Goal: Task Accomplishment & Management: Use online tool/utility

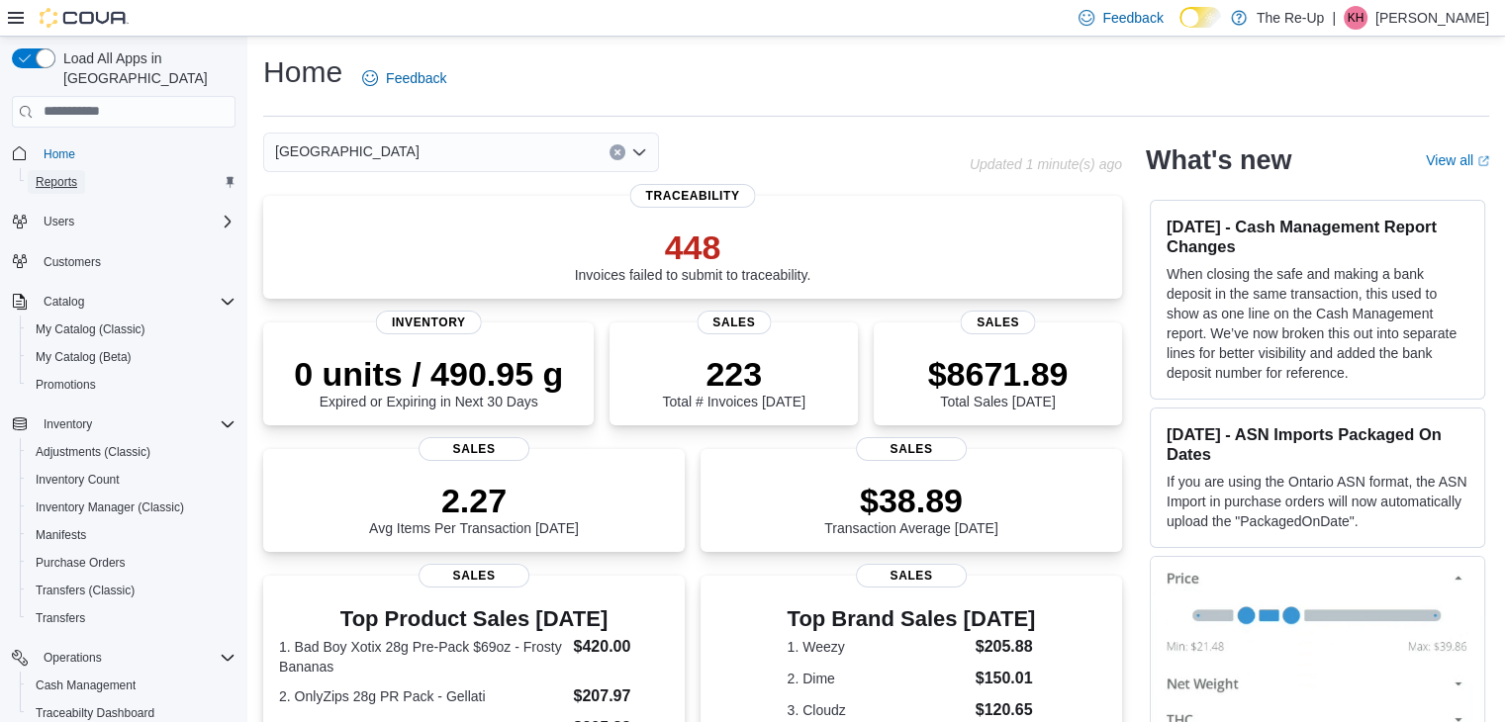
click at [62, 174] on span "Reports" at bounding box center [57, 182] width 42 height 16
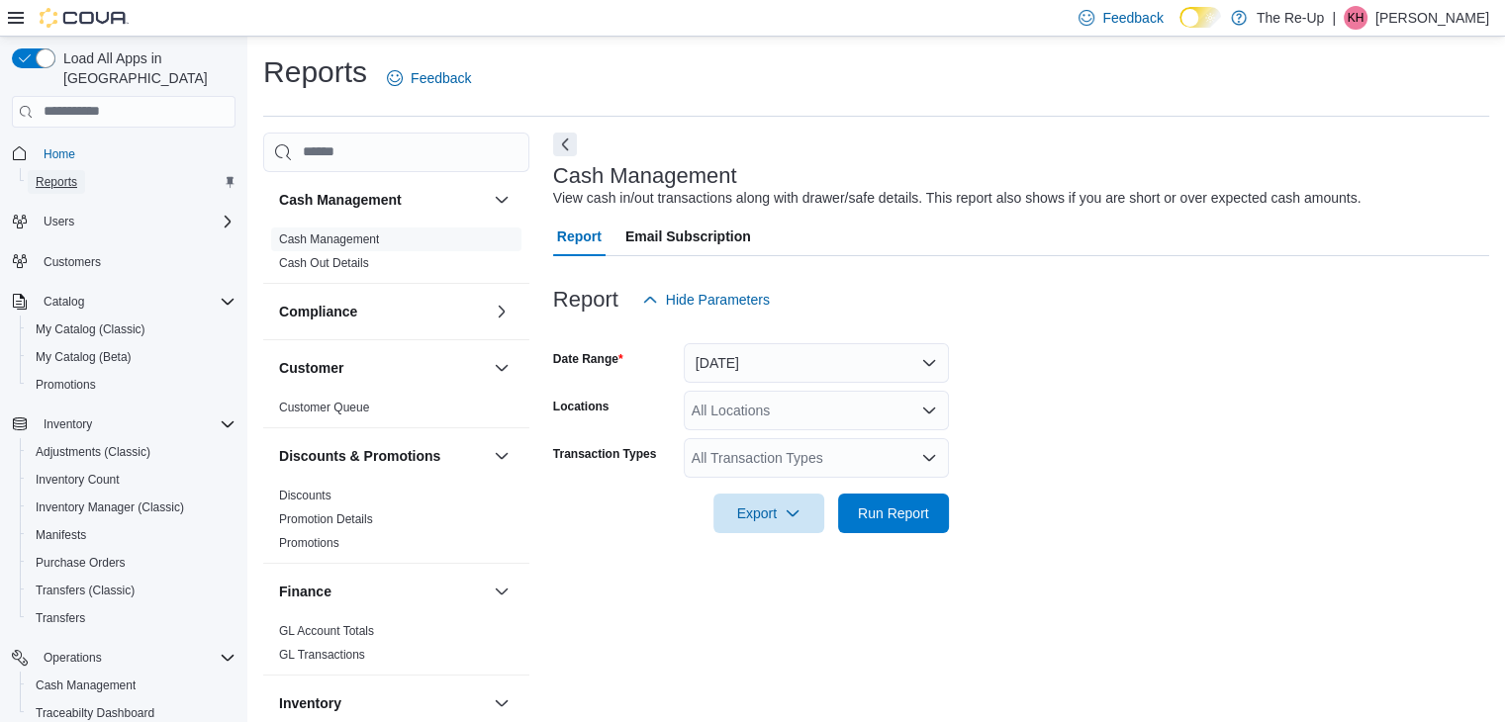
scroll to position [7, 0]
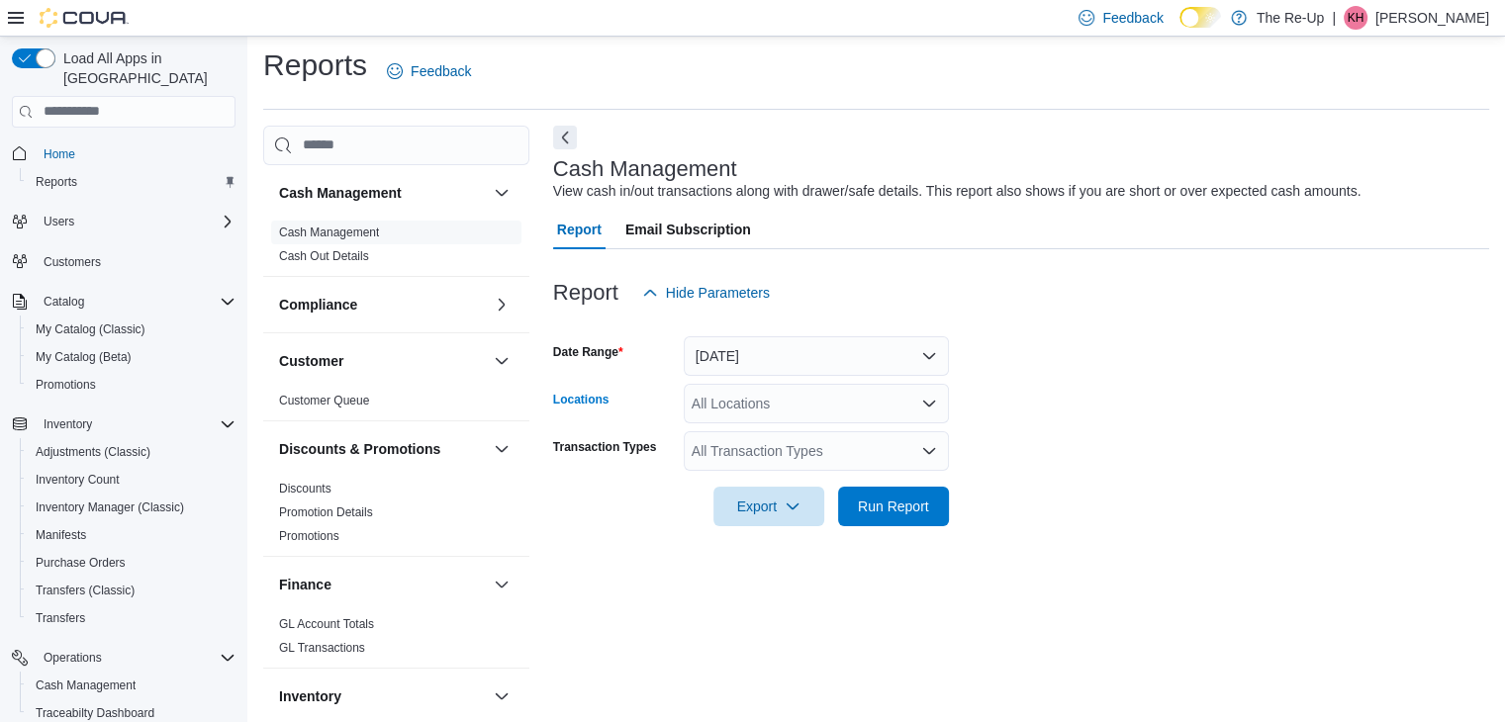
click at [783, 401] on div "All Locations" at bounding box center [816, 404] width 265 height 40
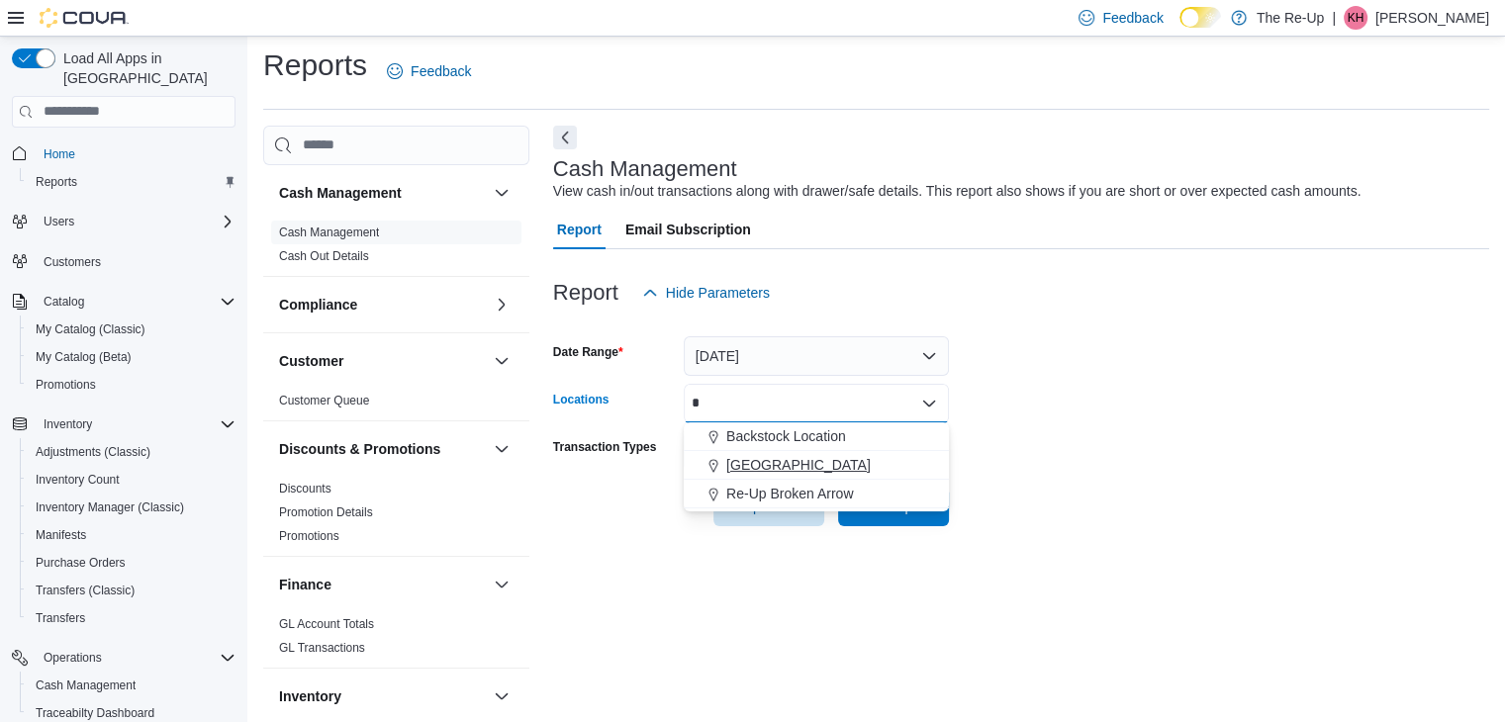
type input "*"
click at [762, 466] on span "[GEOGRAPHIC_DATA]" at bounding box center [798, 465] width 144 height 20
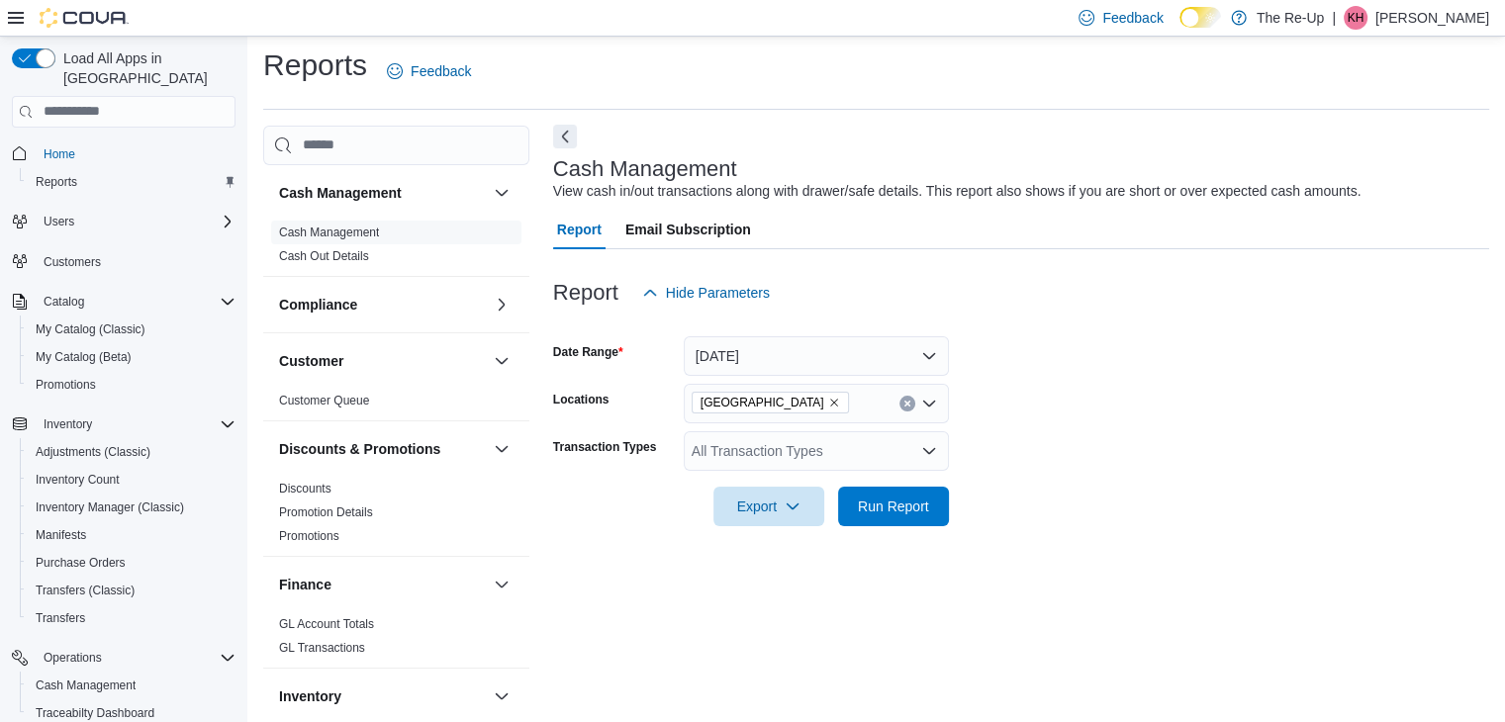
click at [564, 141] on button "Next" at bounding box center [565, 137] width 24 height 24
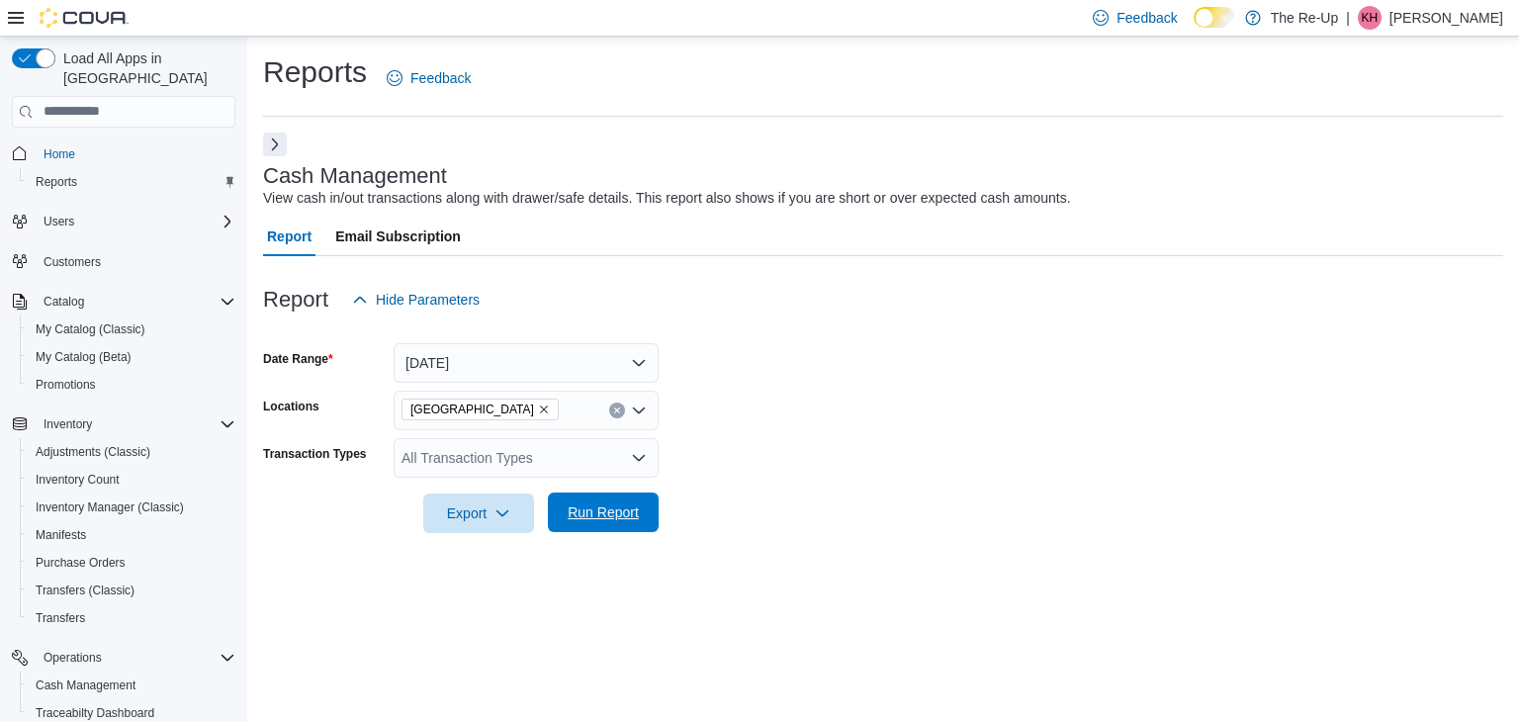
click at [648, 504] on button "Run Report" at bounding box center [603, 513] width 111 height 40
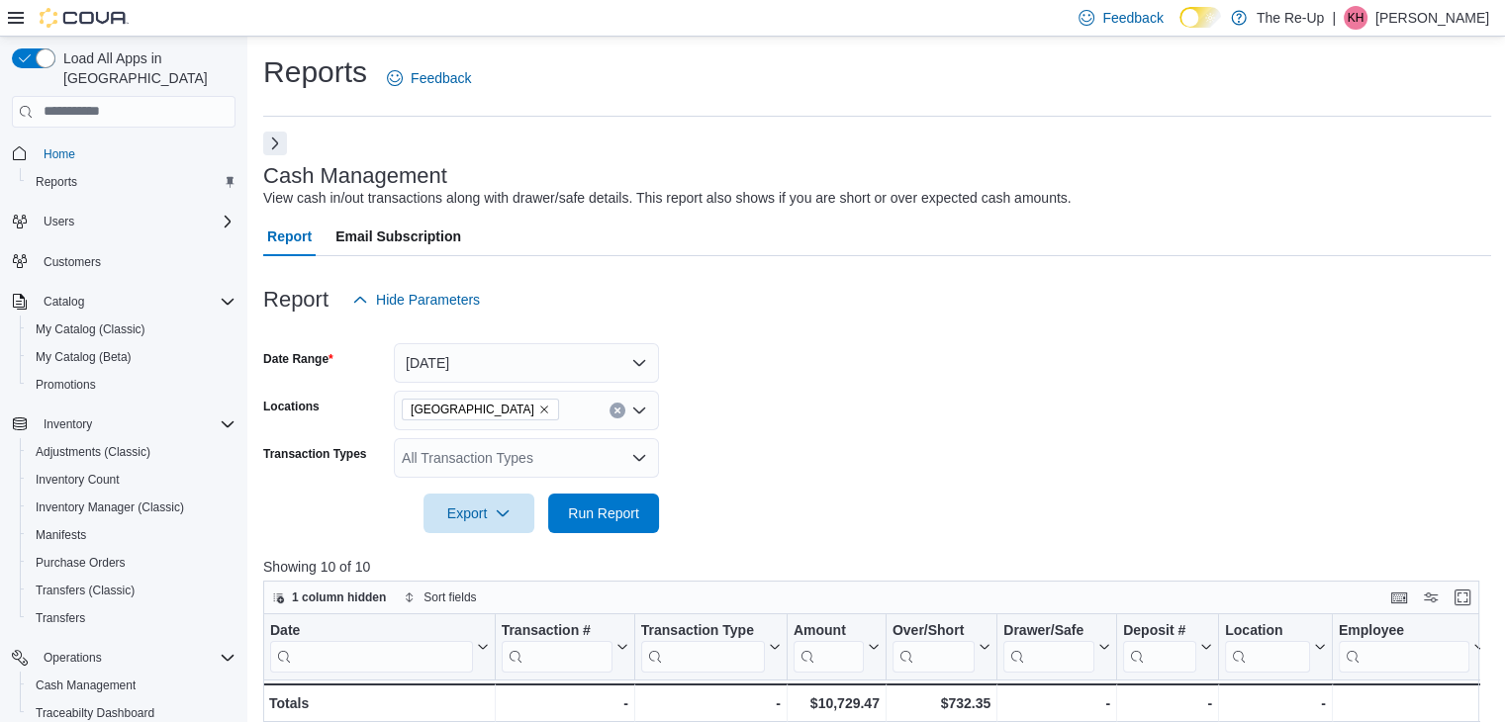
click at [286, 147] on button "Next" at bounding box center [275, 144] width 24 height 24
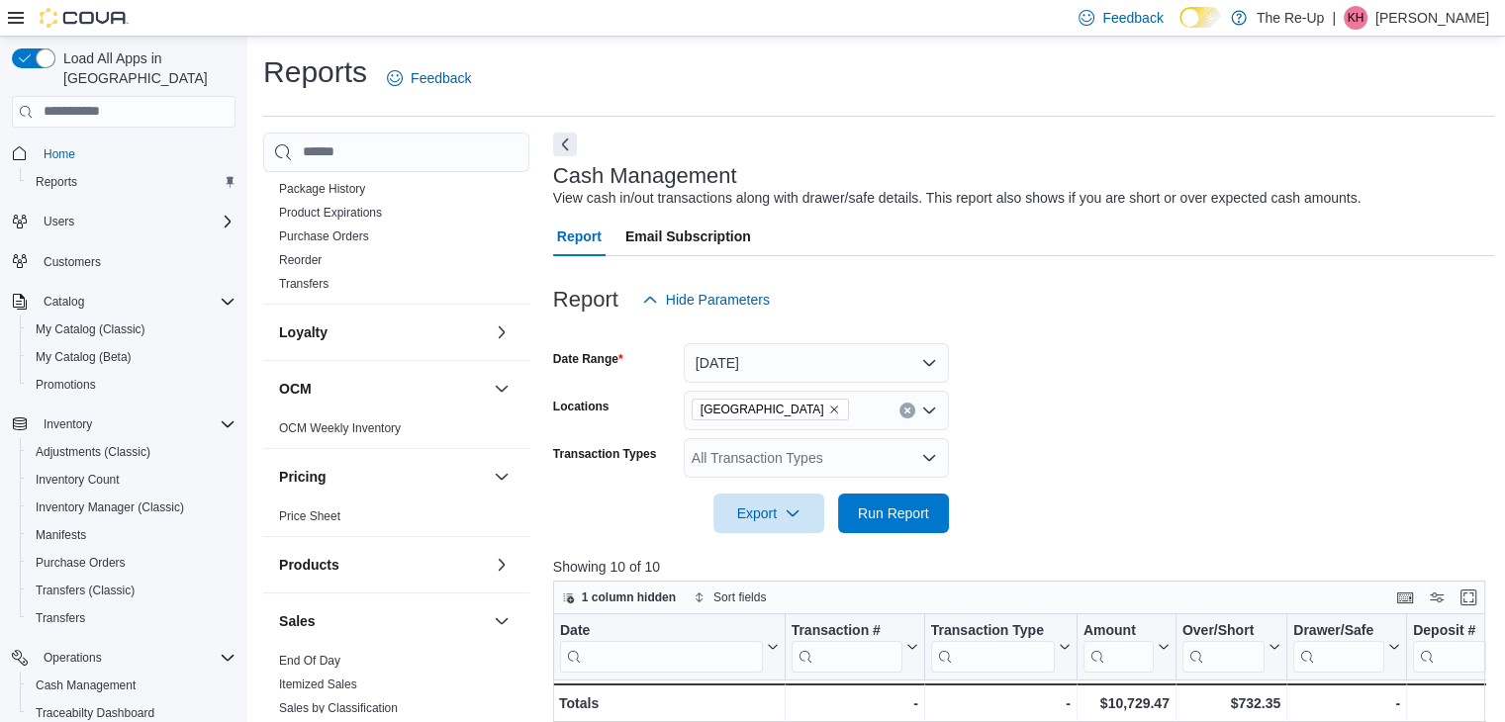
scroll to position [1182, 0]
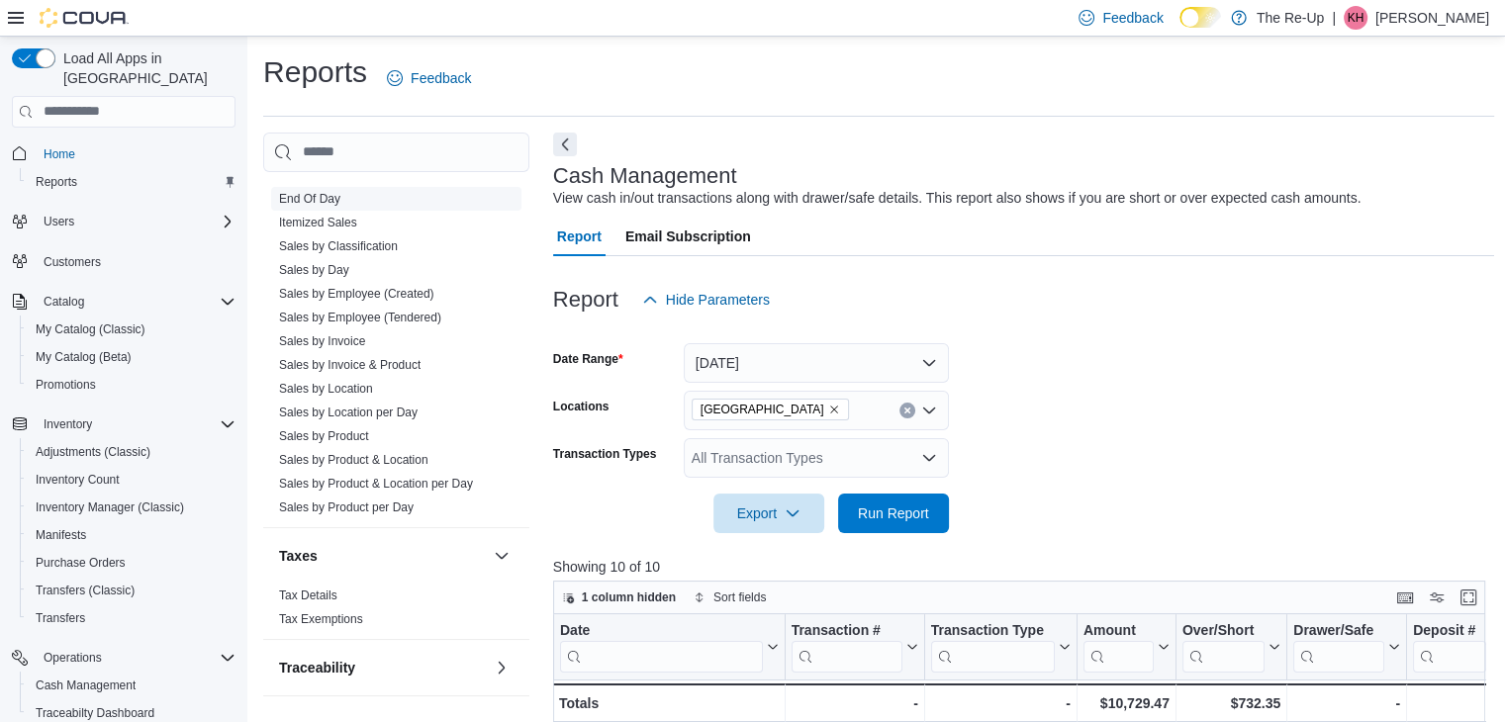
click at [315, 195] on link "End Of Day" at bounding box center [309, 199] width 61 height 14
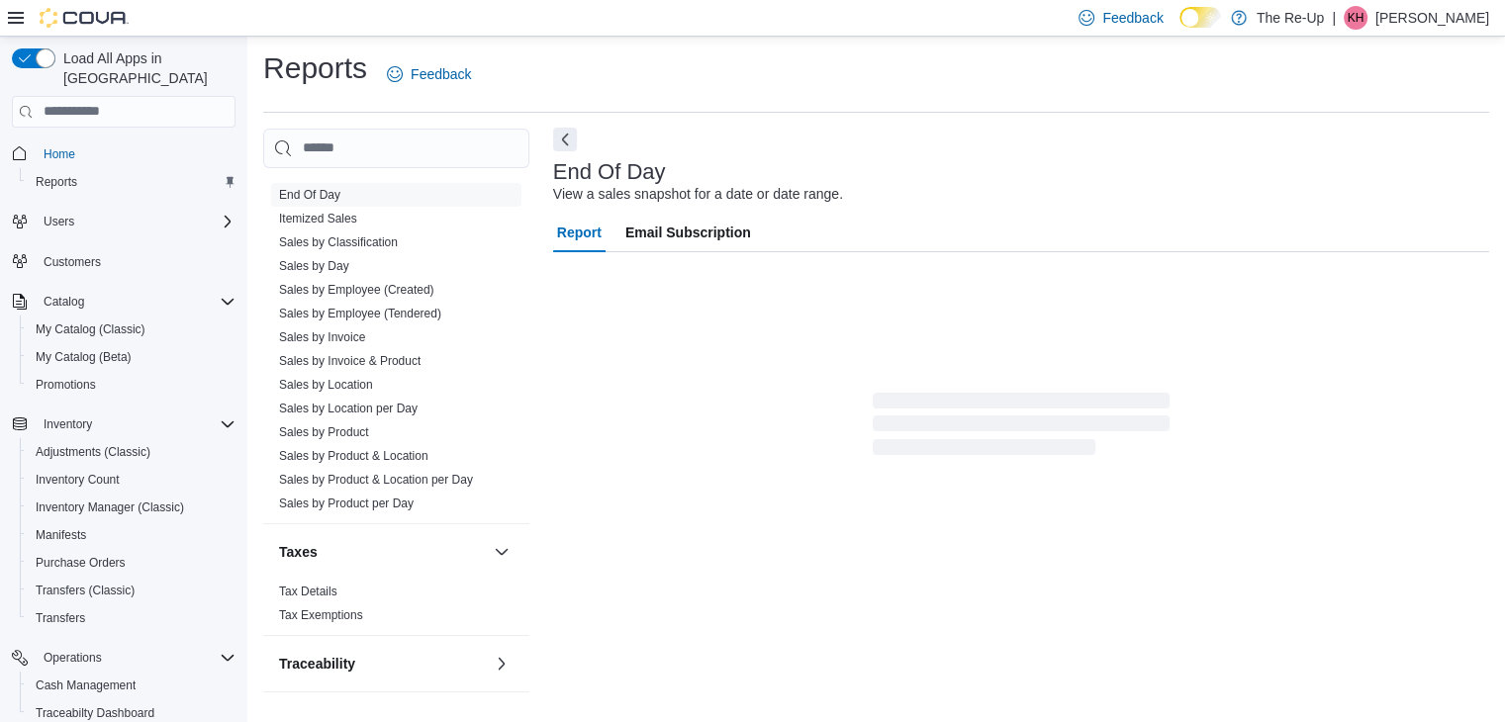
scroll to position [7, 0]
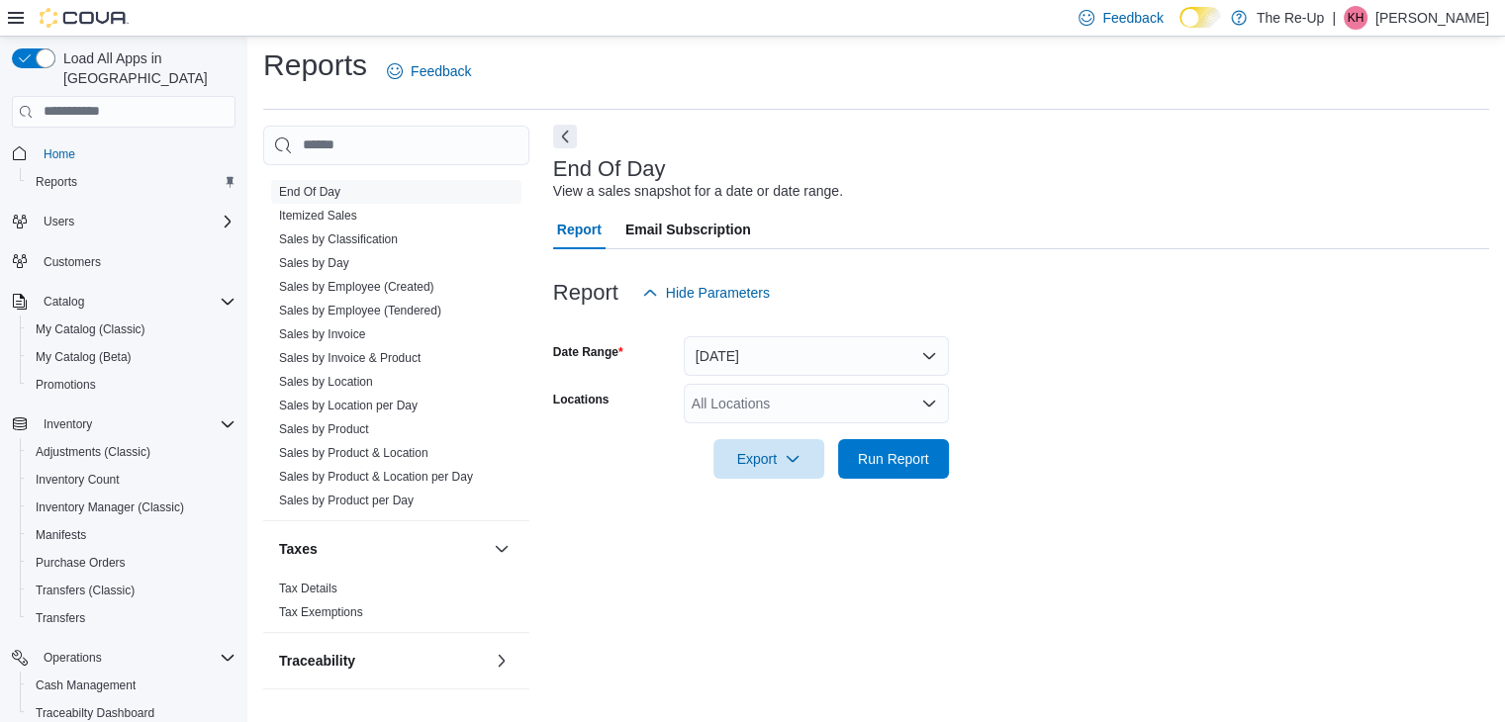
click at [565, 144] on button "Next" at bounding box center [565, 137] width 24 height 24
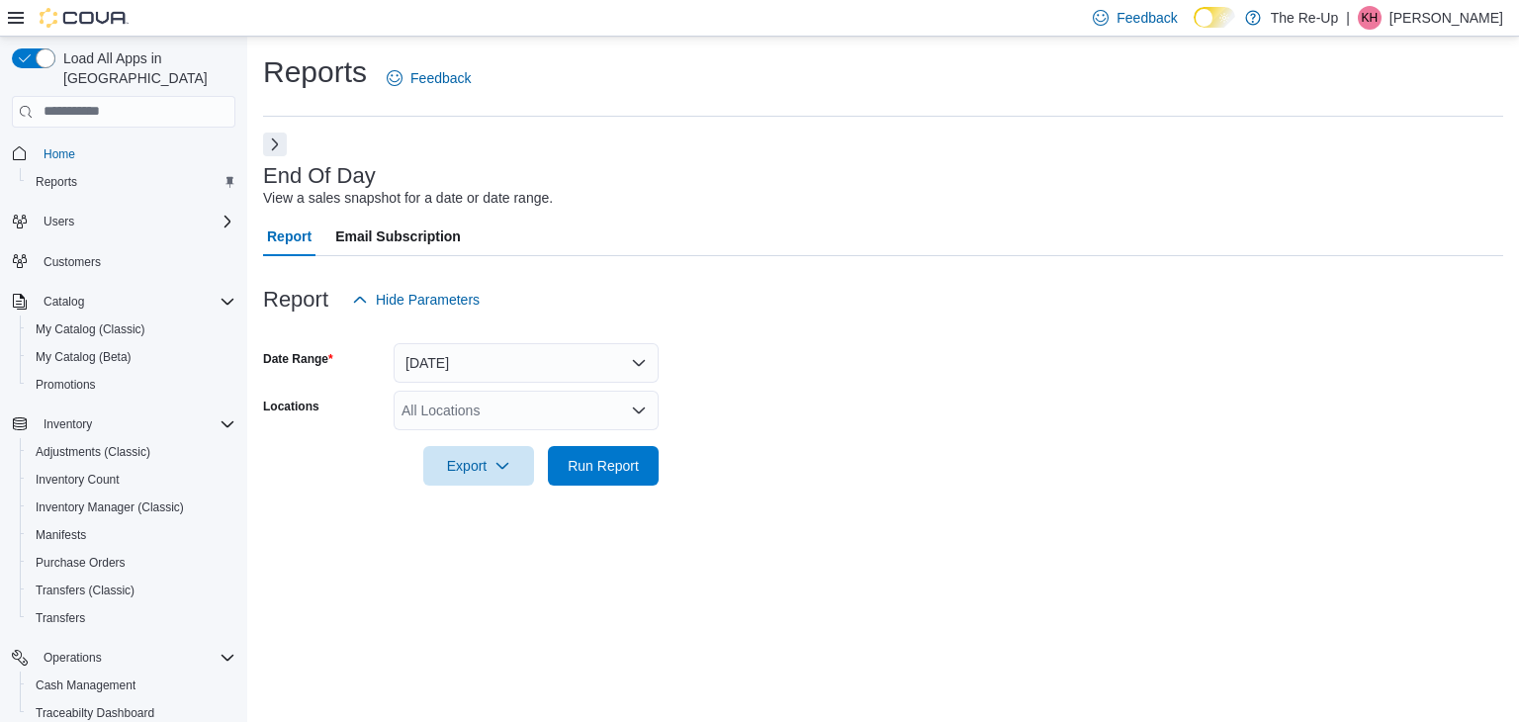
click at [474, 409] on div "All Locations" at bounding box center [526, 411] width 265 height 40
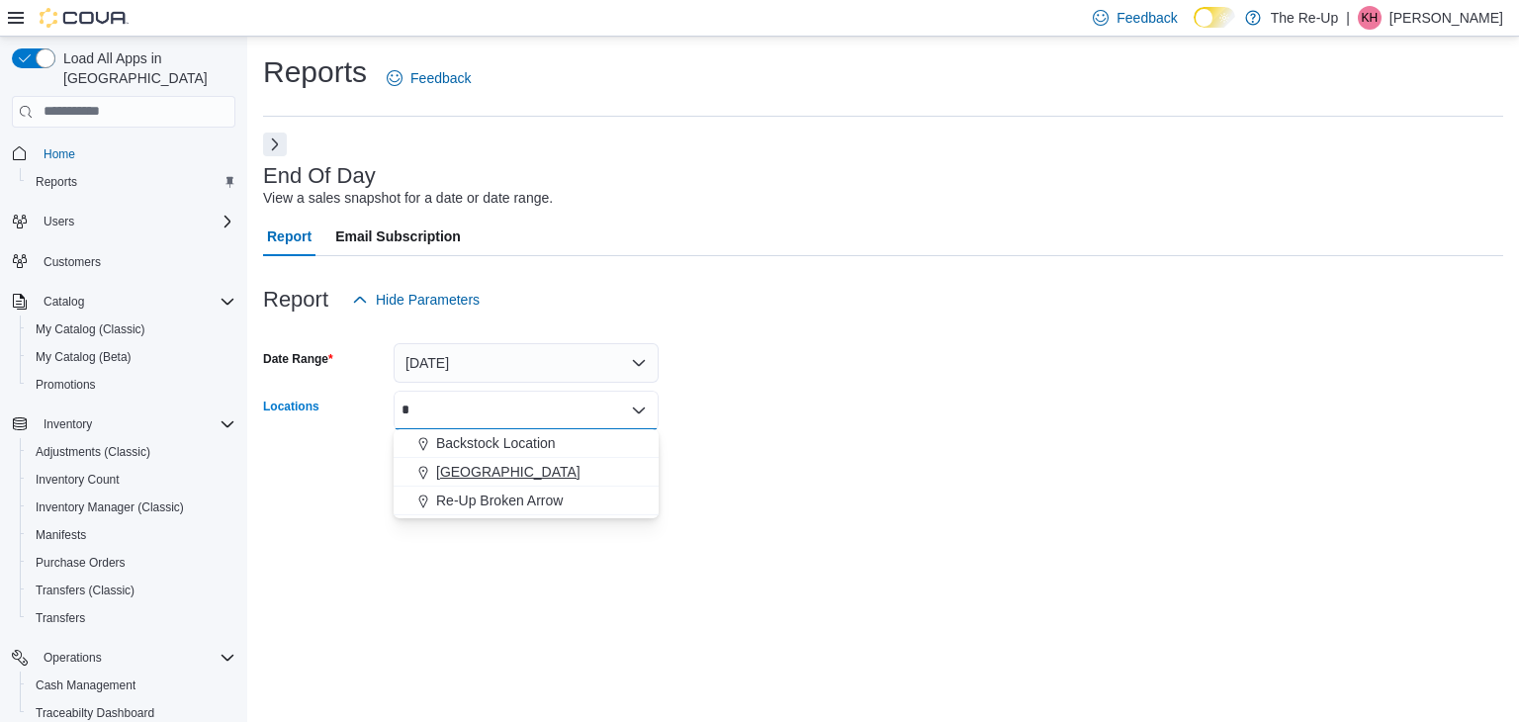
type input "*"
click at [473, 472] on span "[GEOGRAPHIC_DATA]" at bounding box center [508, 472] width 144 height 20
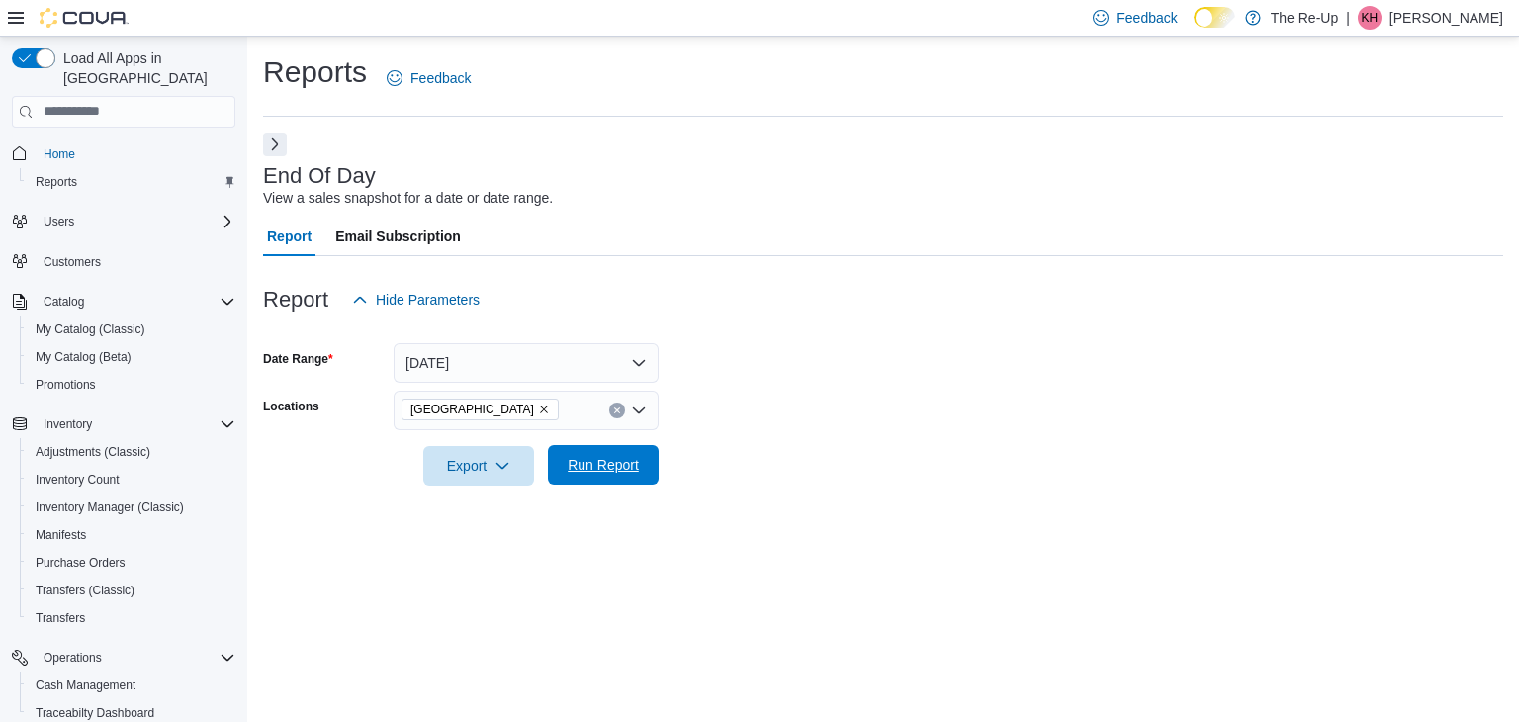
drag, startPoint x: 807, startPoint y: 524, endPoint x: 652, endPoint y: 481, distance: 161.3
click at [652, 481] on div "Reports Feedback End Of Day View a sales snapshot for a date or date range. Rep…" at bounding box center [883, 380] width 1272 height 687
click at [652, 481] on button "Run Report" at bounding box center [603, 465] width 111 height 40
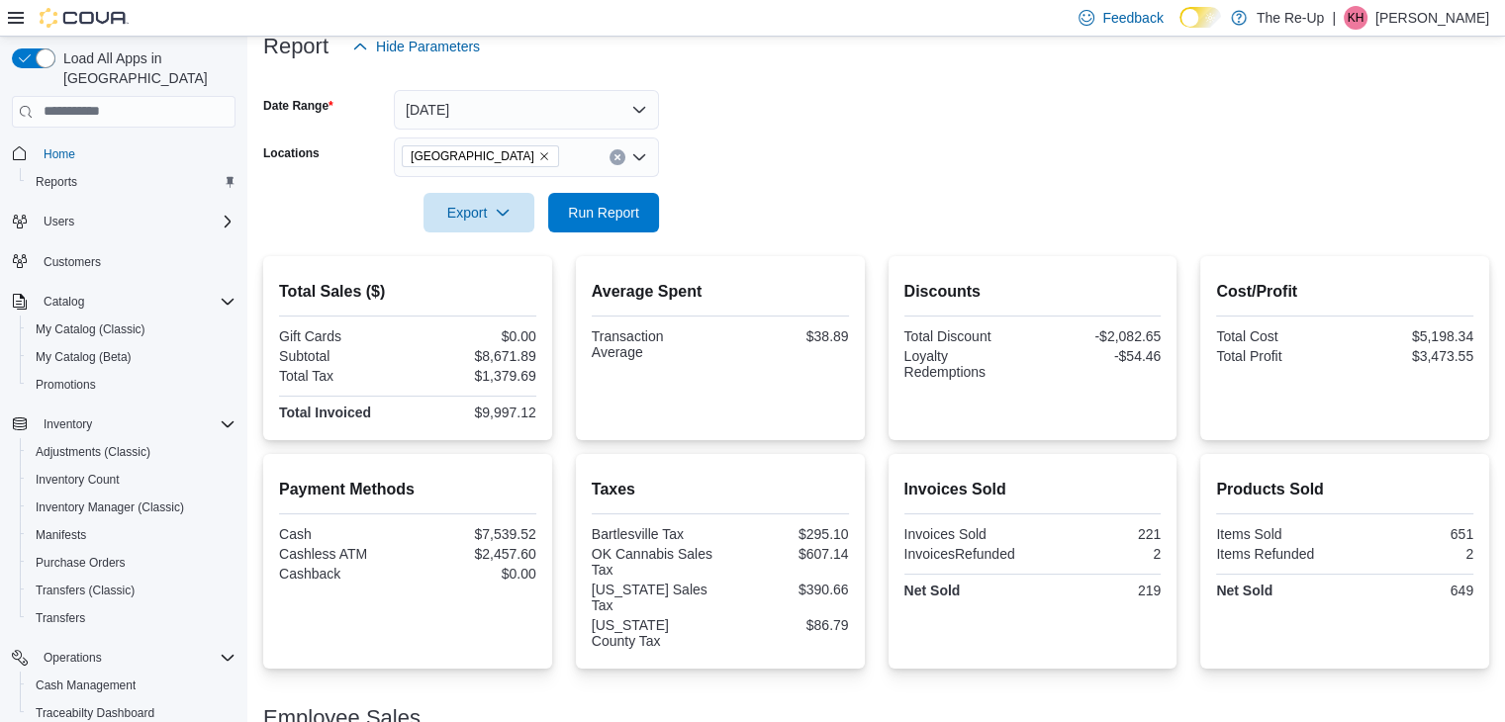
scroll to position [277, 0]
